Goal: Find specific page/section: Find specific page/section

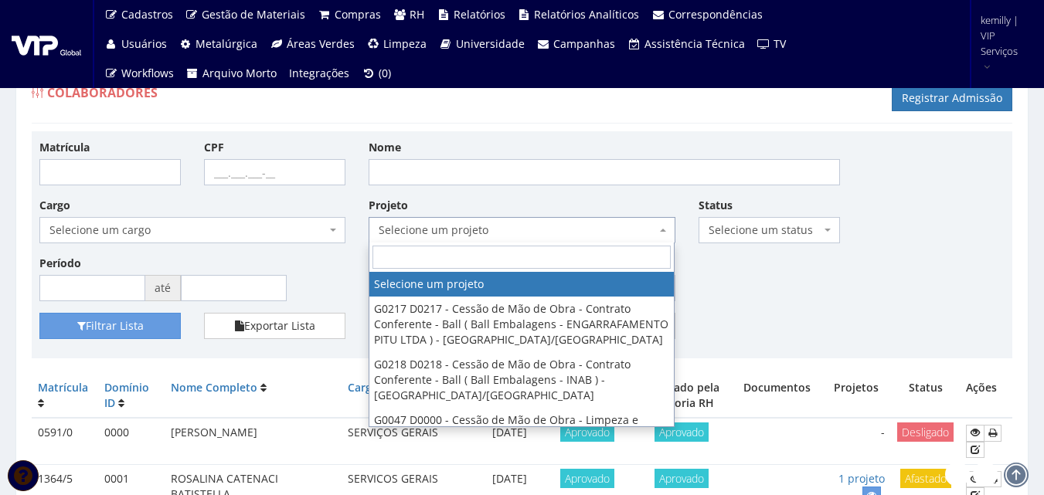
click at [497, 229] on span "Selecione um projeto" at bounding box center [517, 230] width 277 height 15
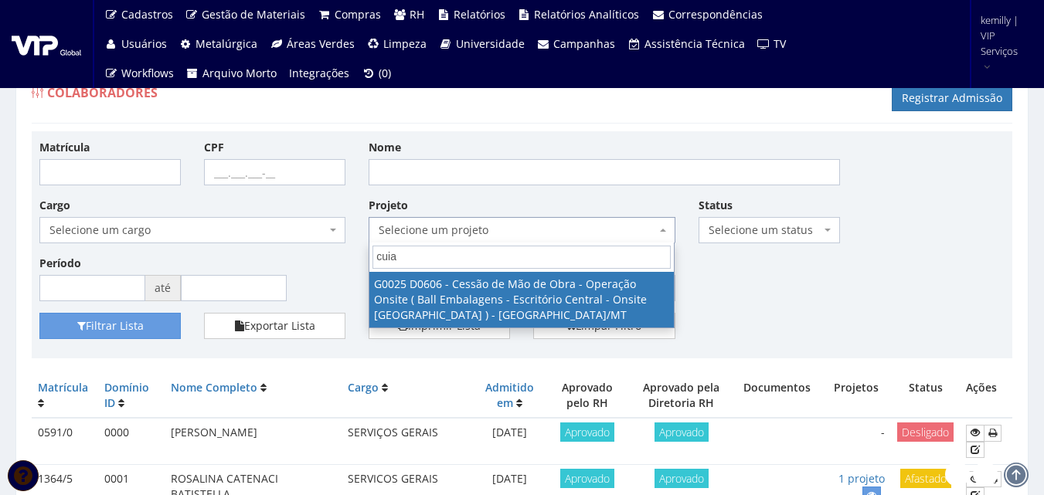
type input "cuia"
select select "25"
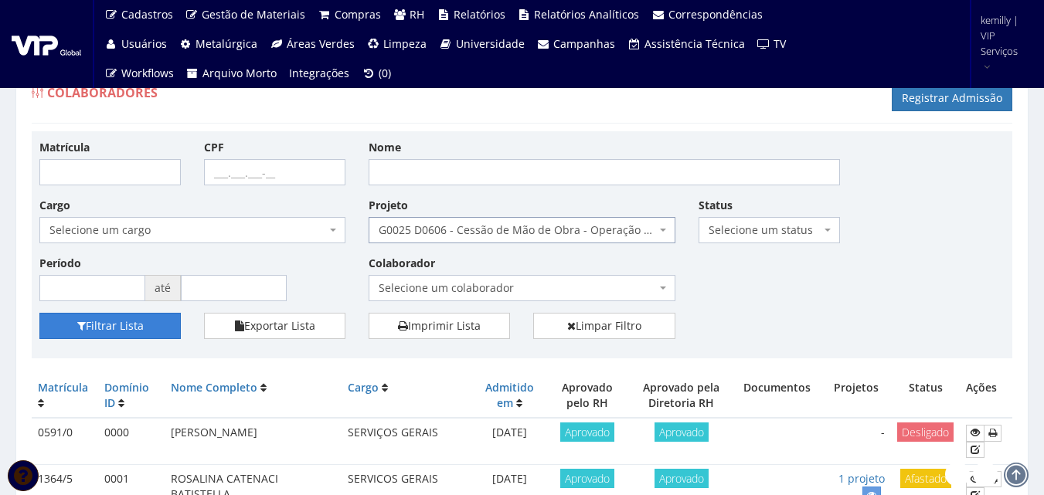
click at [157, 324] on button "Filtrar Lista" at bounding box center [109, 326] width 141 height 26
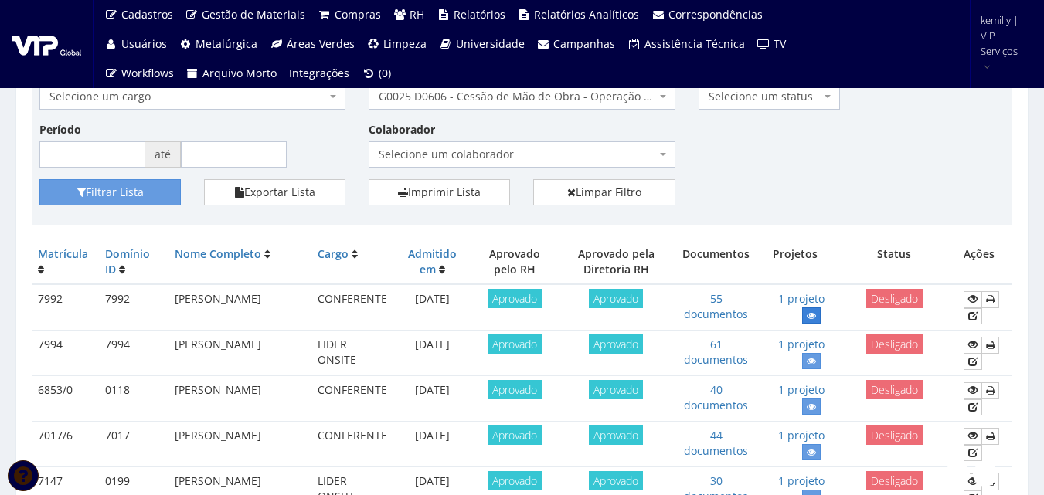
scroll to position [155, 0]
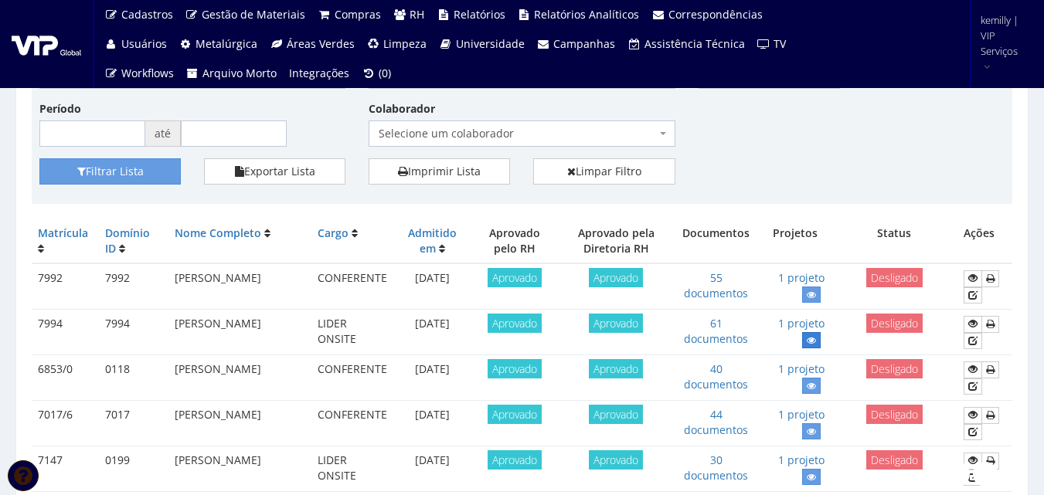
click at [807, 339] on icon at bounding box center [811, 340] width 9 height 11
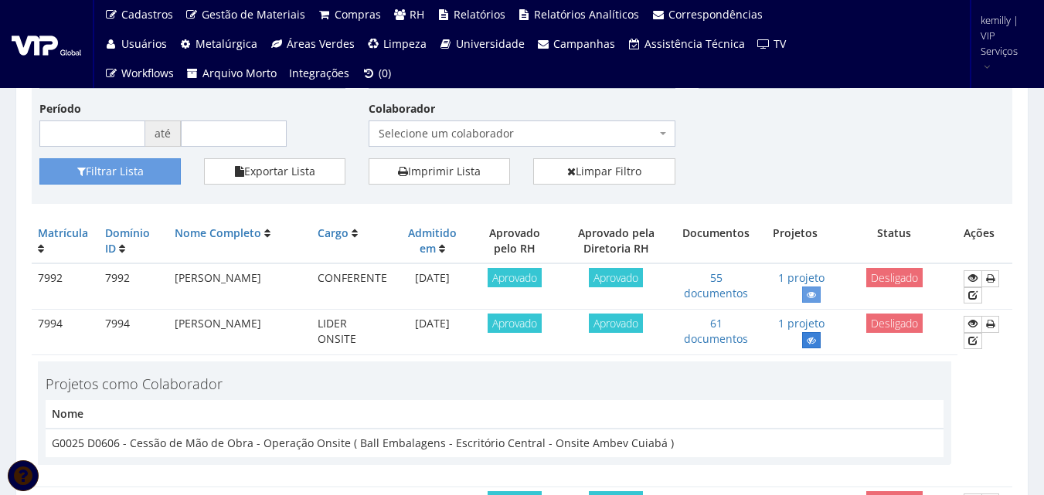
click at [811, 334] on link at bounding box center [811, 340] width 19 height 16
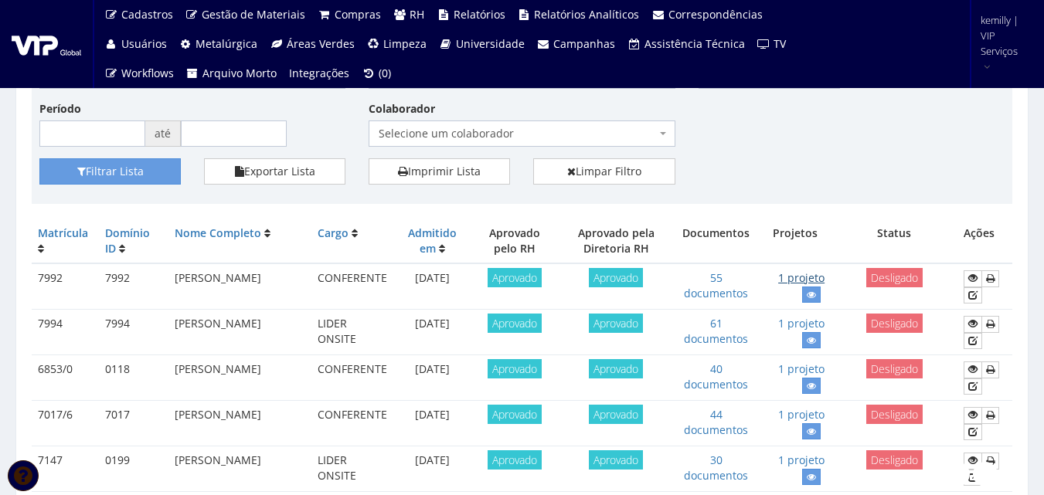
click at [814, 285] on link "1 projeto" at bounding box center [801, 277] width 46 height 15
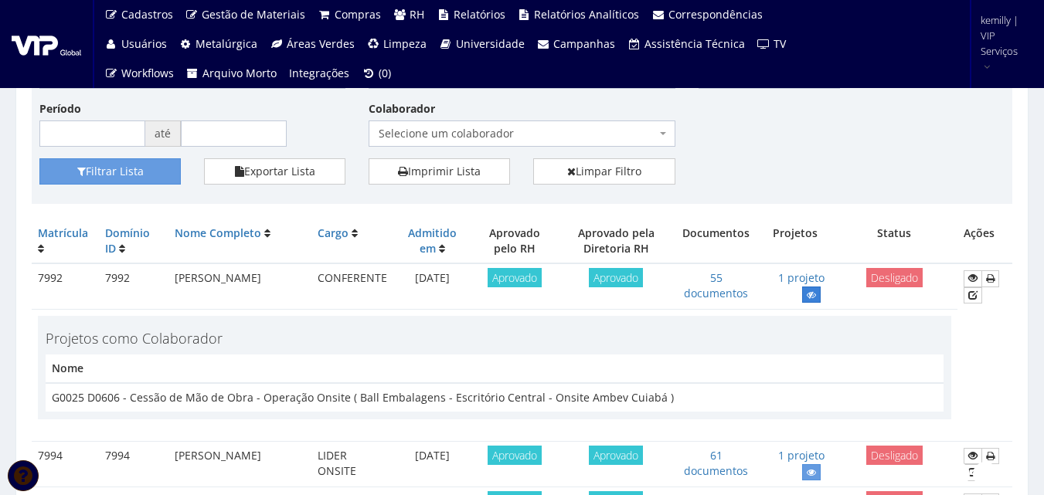
click at [813, 290] on icon at bounding box center [811, 295] width 9 height 11
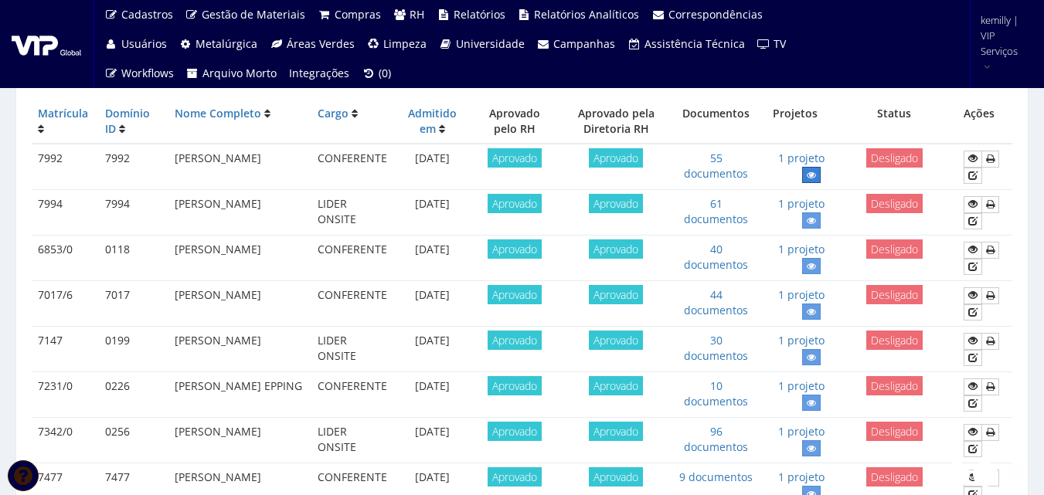
scroll to position [386, 0]
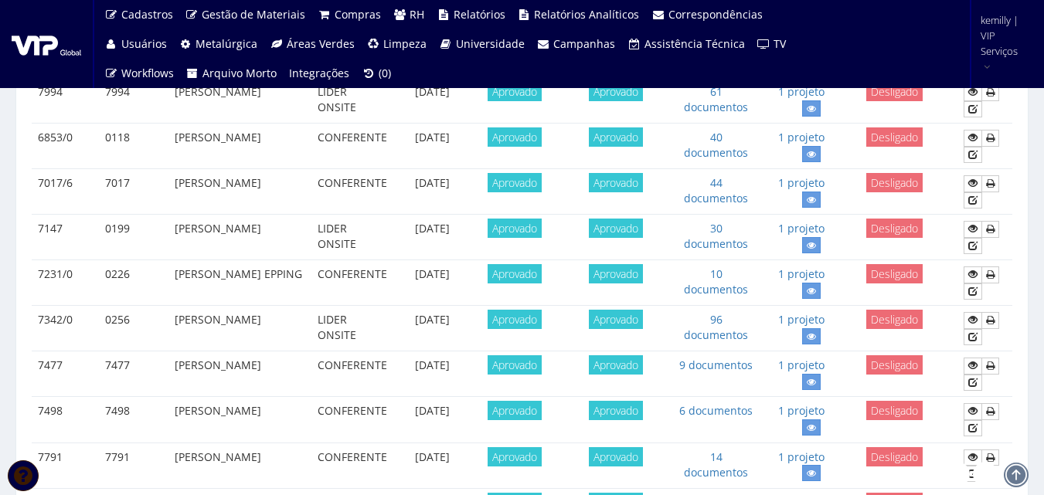
click at [711, 142] on td "40 documentos" at bounding box center [716, 147] width 86 height 46
click at [717, 160] on link "40 documentos" at bounding box center [716, 145] width 64 height 30
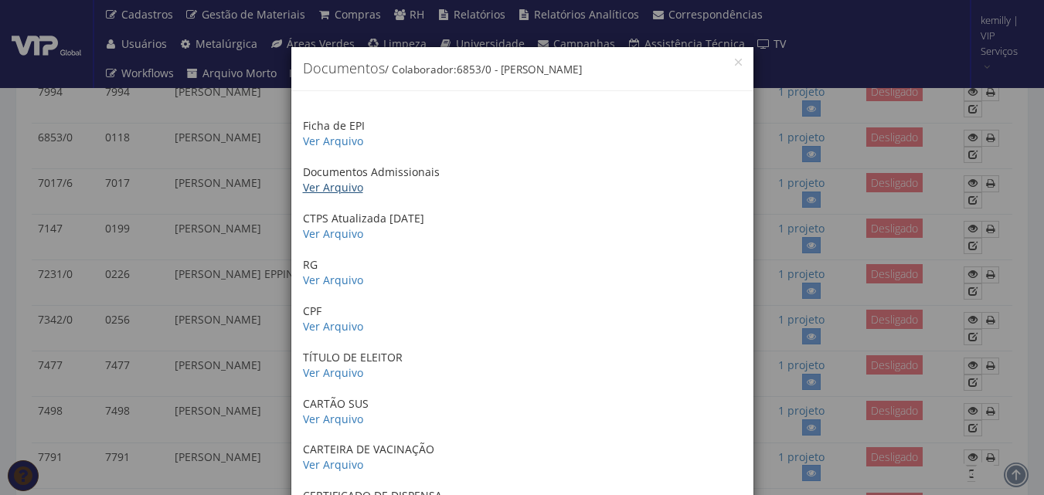
click at [327, 189] on link "Ver Arquivo" at bounding box center [333, 187] width 60 height 15
click at [773, 320] on div "× Documentos / Colaborador: 6853/0 - JOAO VINICIUS PRADO FERREIRA Ficha de EPI …" at bounding box center [522, 247] width 1044 height 495
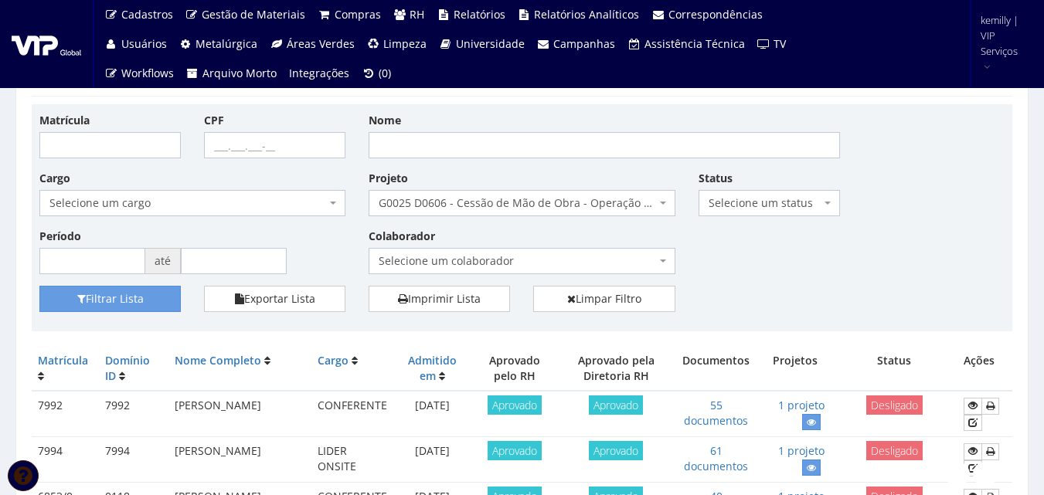
scroll to position [0, 0]
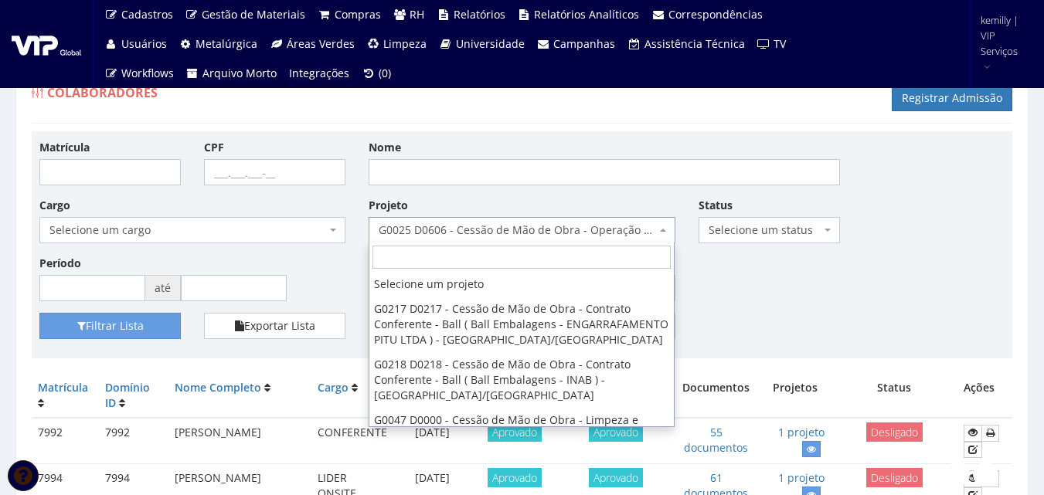
click at [538, 239] on span "G0025 D0606 - Cessão de Mão de Obra - Operação Onsite ( Ball Embalagens - Escri…" at bounding box center [522, 230] width 306 height 26
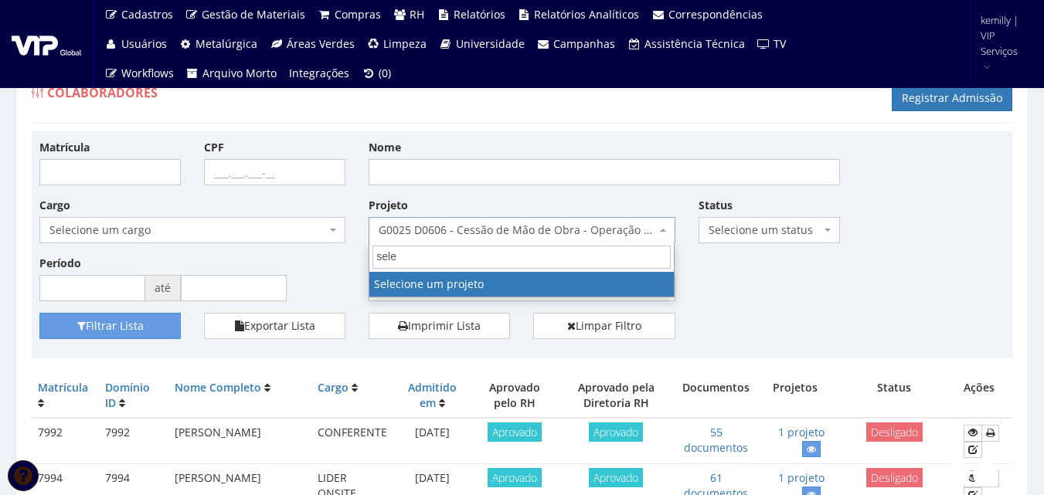
type input "sele"
select select
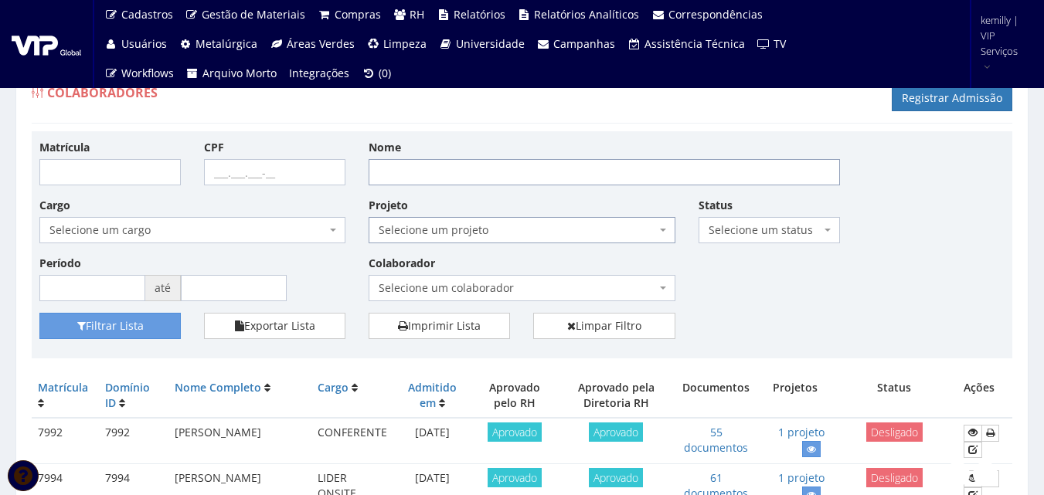
click at [403, 173] on input "Nome" at bounding box center [604, 172] width 471 height 26
type input "rodrigo"
click at [39, 313] on button "Filtrar Lista" at bounding box center [109, 326] width 141 height 26
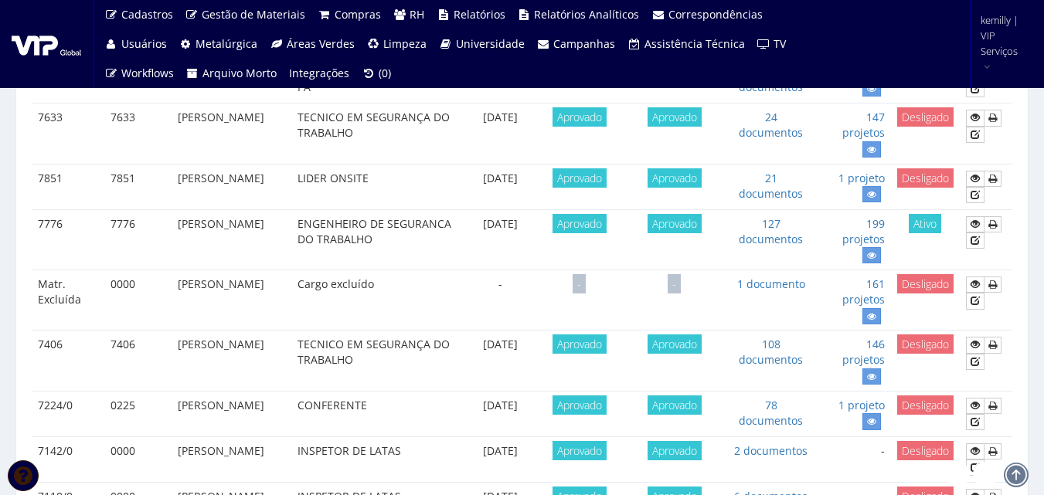
scroll to position [386, 0]
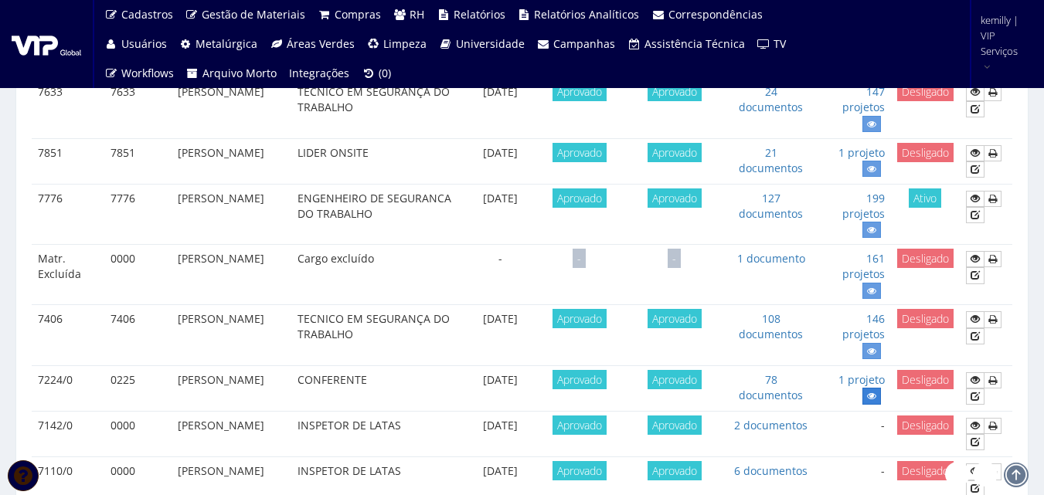
click at [867, 393] on link at bounding box center [871, 396] width 19 height 16
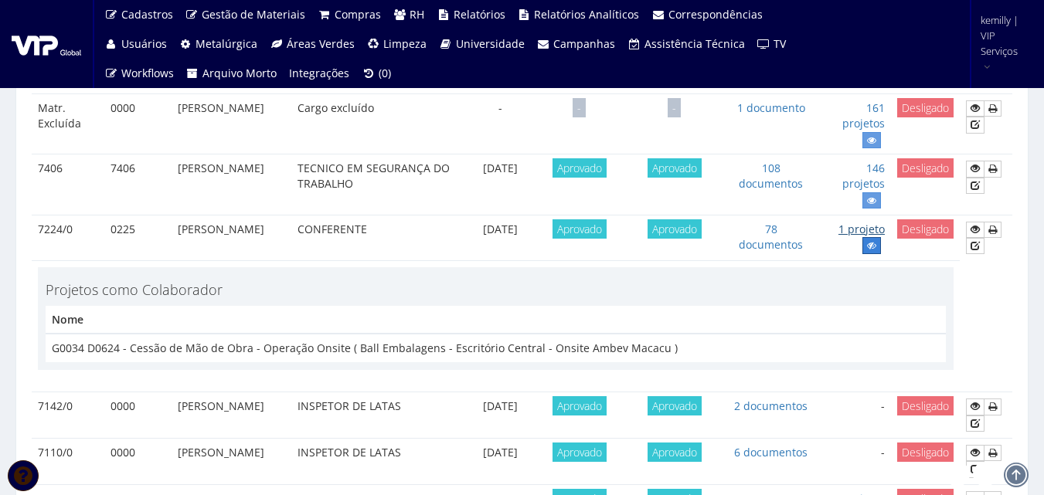
scroll to position [541, 0]
